Goal: Task Accomplishment & Management: Complete application form

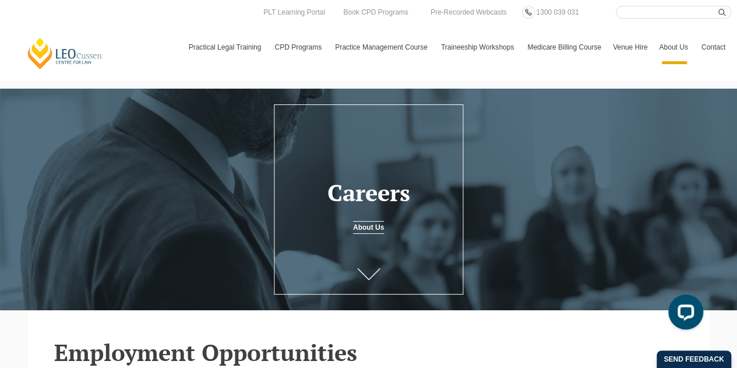
scroll to position [350, 0]
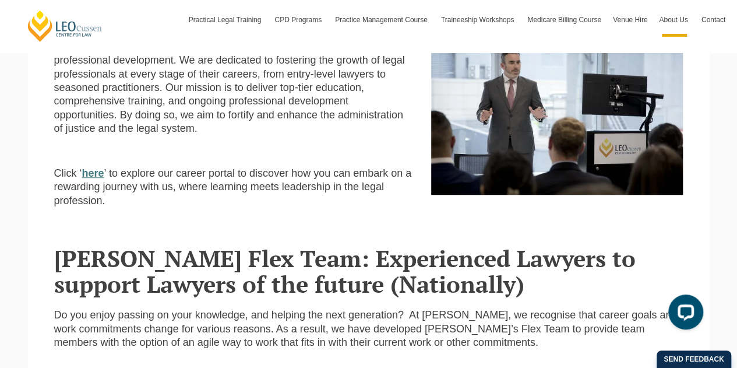
click at [98, 177] on strong "here" at bounding box center [93, 173] width 22 height 12
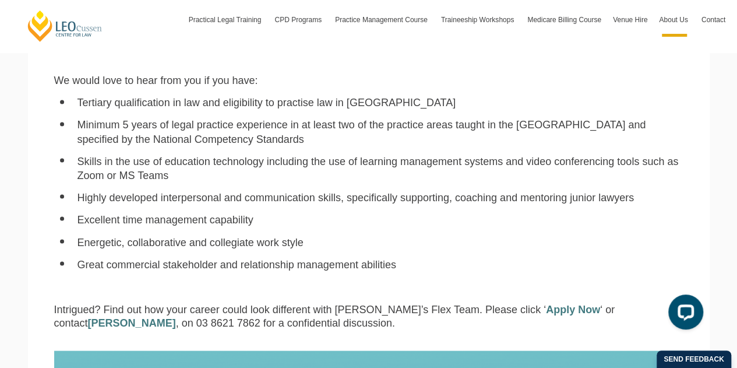
scroll to position [1107, 0]
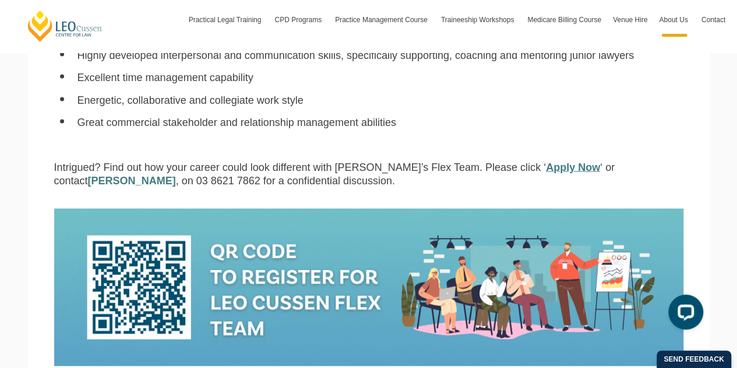
click at [546, 172] on link "Apply Now" at bounding box center [573, 167] width 54 height 12
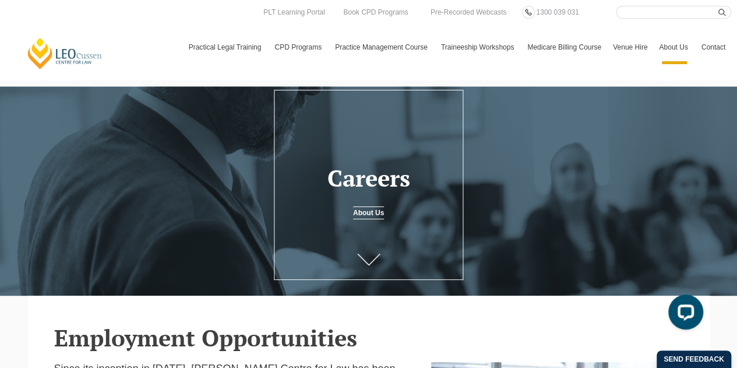
scroll to position [0, 0]
